Goal: Information Seeking & Learning: Learn about a topic

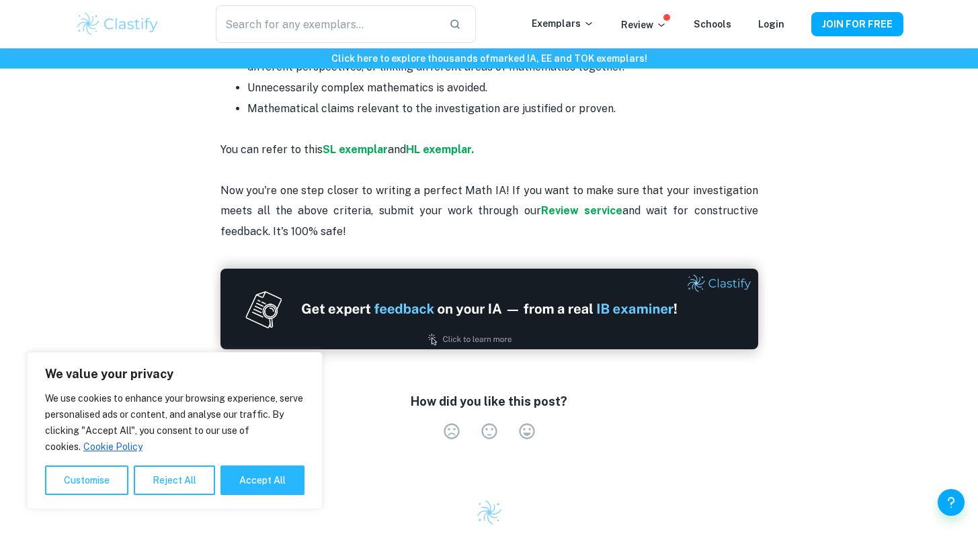
scroll to position [2929, 0]
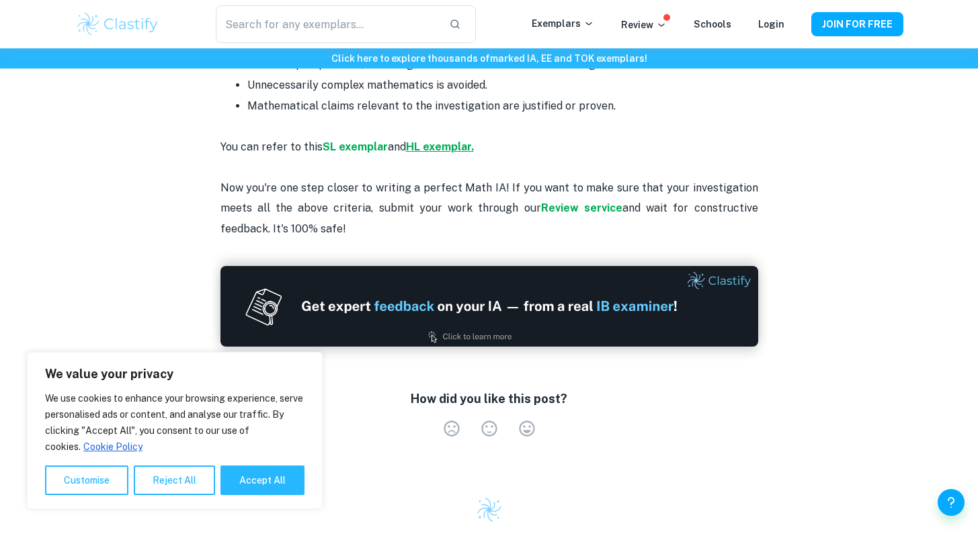
click at [468, 140] on strong "HL exemplar." at bounding box center [440, 146] width 68 height 13
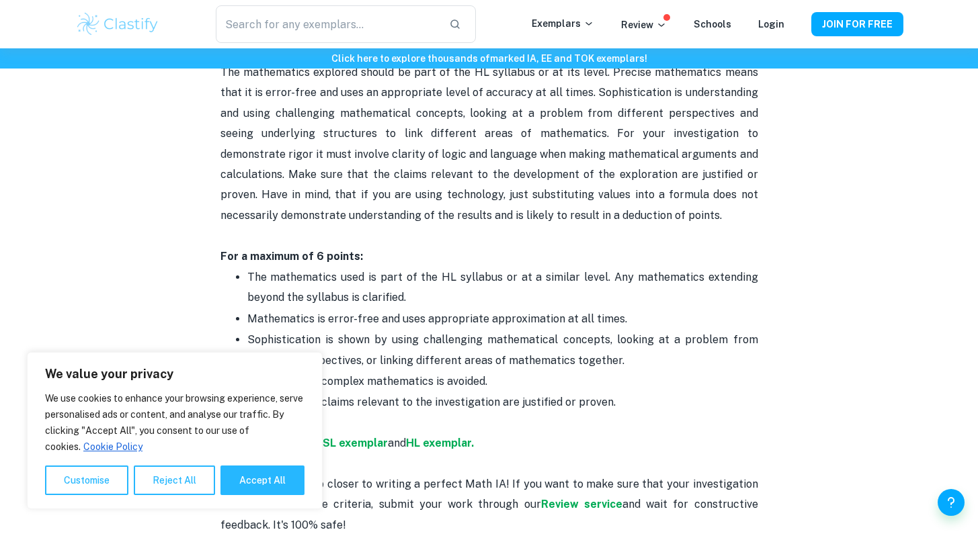
scroll to position [2635, 0]
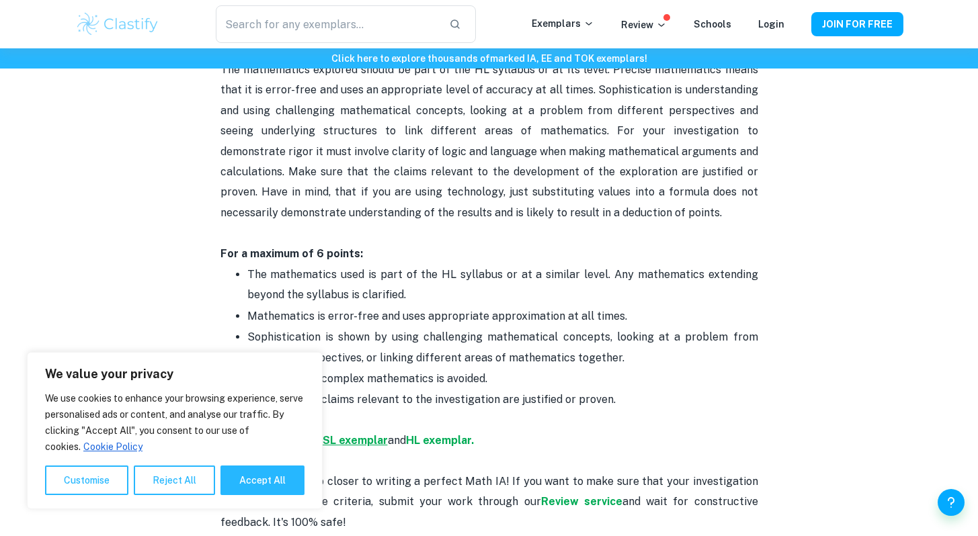
click at [349, 434] on strong "SL exemplar" at bounding box center [355, 440] width 65 height 13
click at [431, 434] on strong "HL exemplar." at bounding box center [440, 440] width 68 height 13
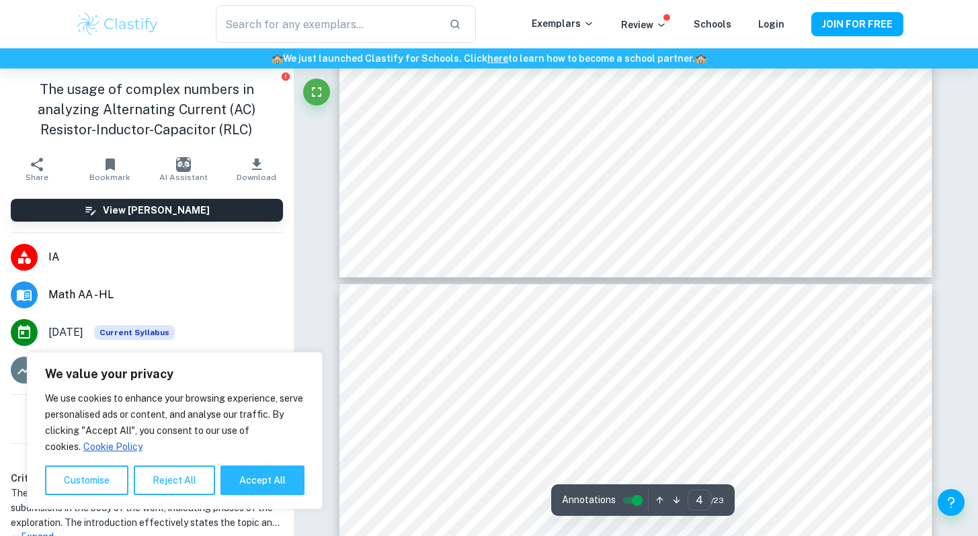
scroll to position [3135, 0]
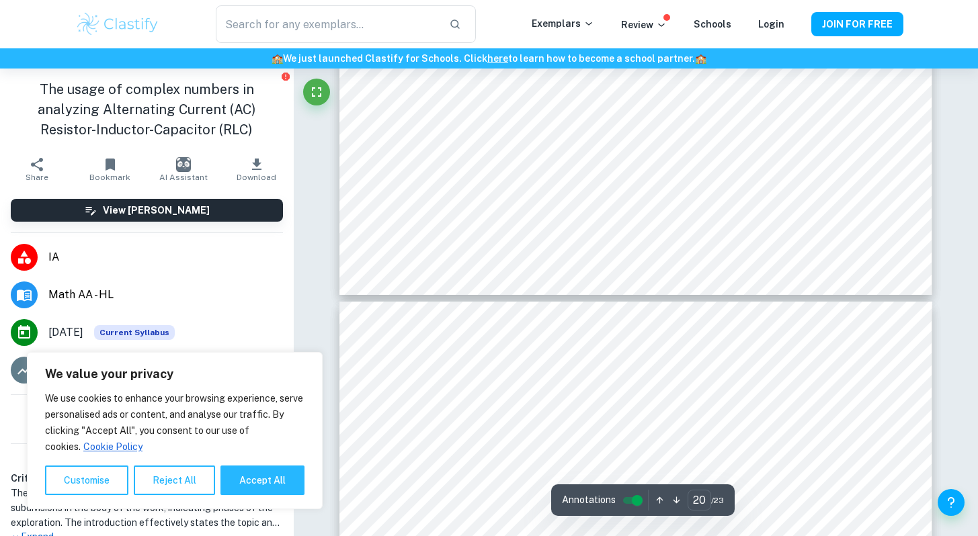
type input "21"
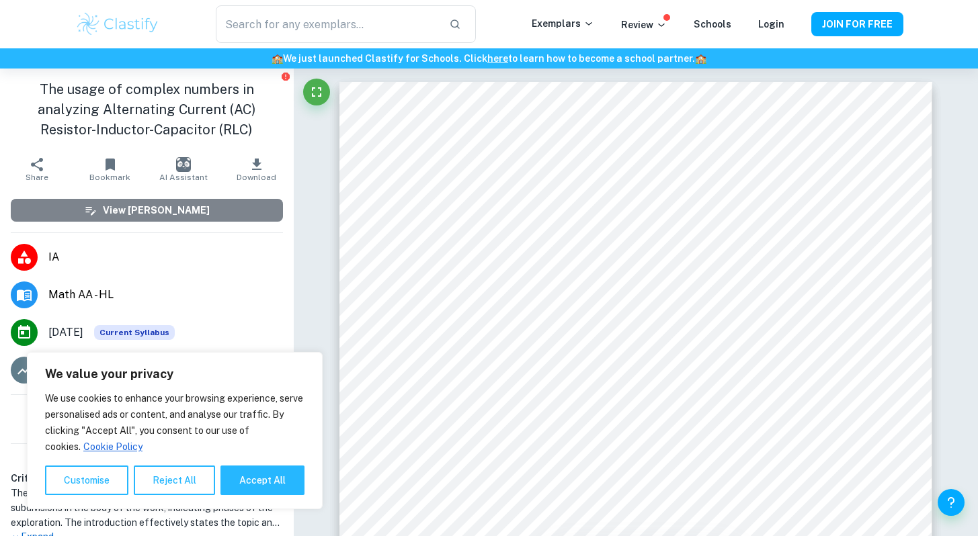
click at [147, 211] on h6 "View [PERSON_NAME]" at bounding box center [156, 210] width 107 height 15
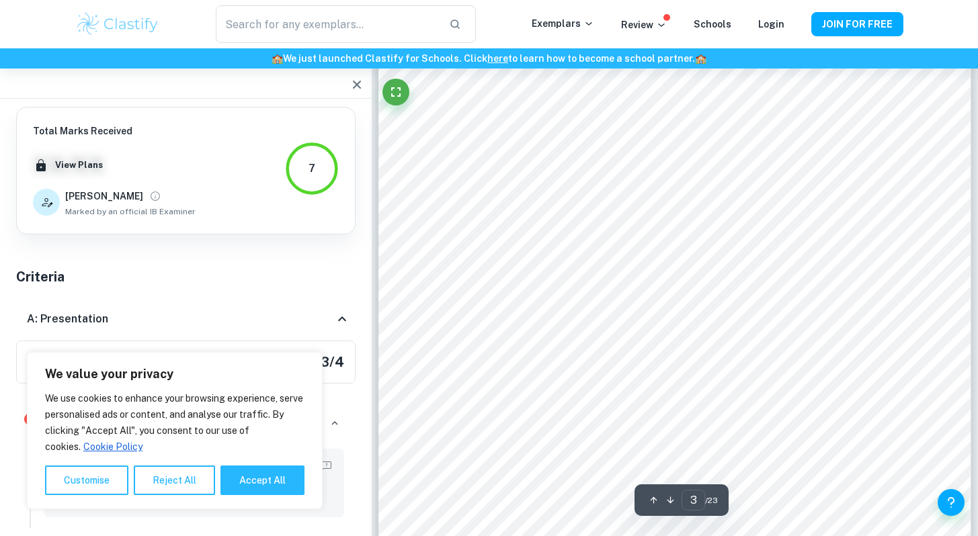
scroll to position [2274, 0]
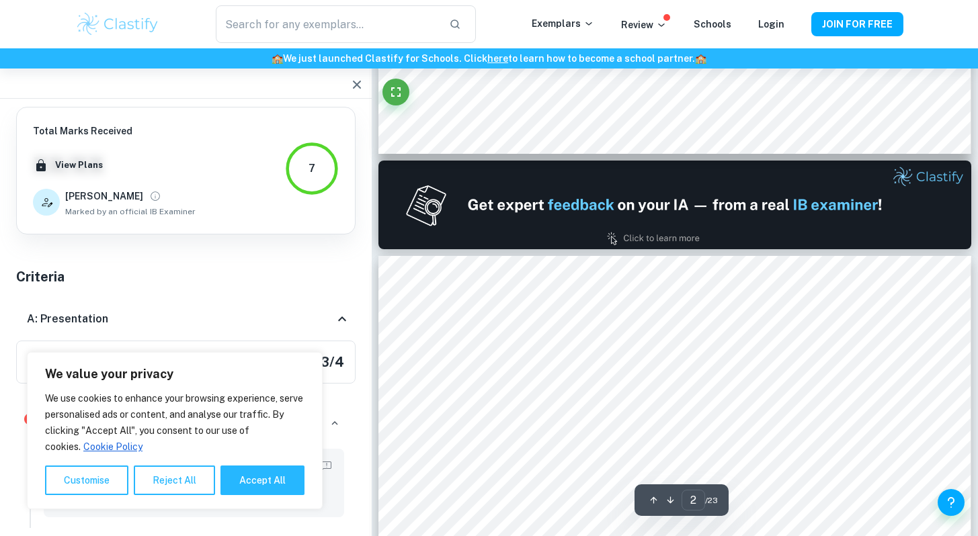
type input "1"
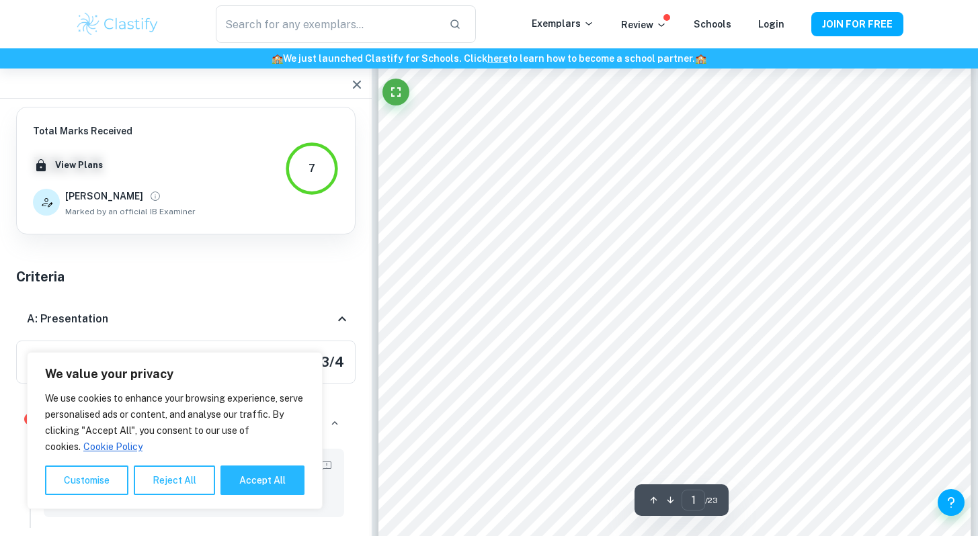
scroll to position [215, 0]
